Goal: Check status: Check status

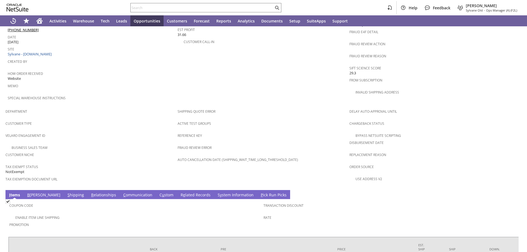
scroll to position [302, 0]
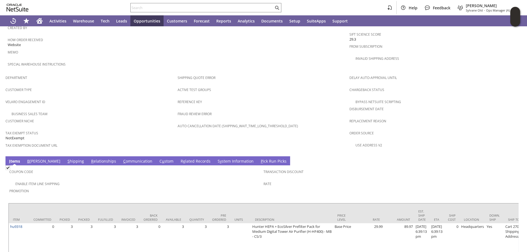
click at [66, 159] on link "S hipping" at bounding box center [75, 162] width 19 height 6
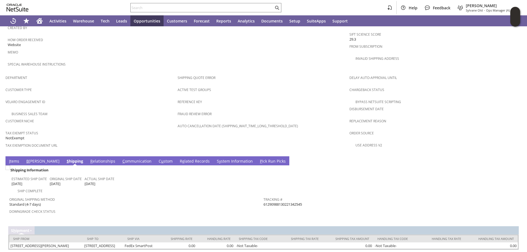
click at [11, 159] on link "I tems" at bounding box center [14, 162] width 13 height 6
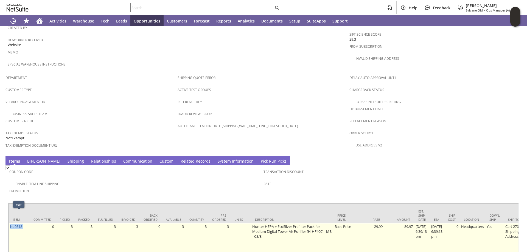
drag, startPoint x: 29, startPoint y: 218, endPoint x: 10, endPoint y: 220, distance: 19.1
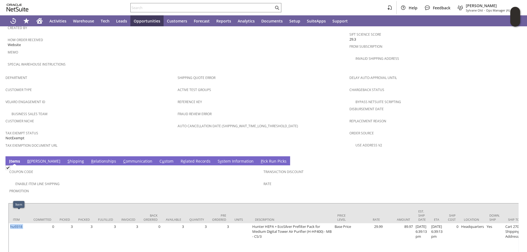
copy tr "hu9318"
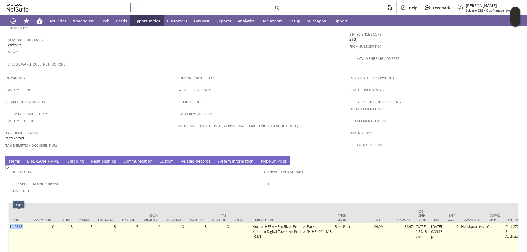
click at [16, 224] on link "hu9318" at bounding box center [16, 226] width 12 height 5
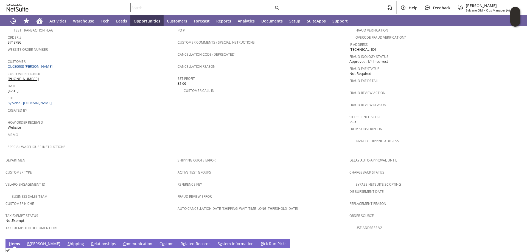
scroll to position [220, 0]
click at [66, 241] on link "S hipping" at bounding box center [75, 244] width 19 height 6
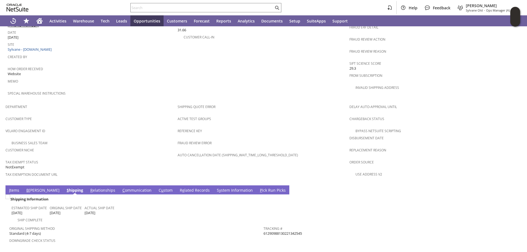
scroll to position [316, 0]
